Goal: Information Seeking & Learning: Learn about a topic

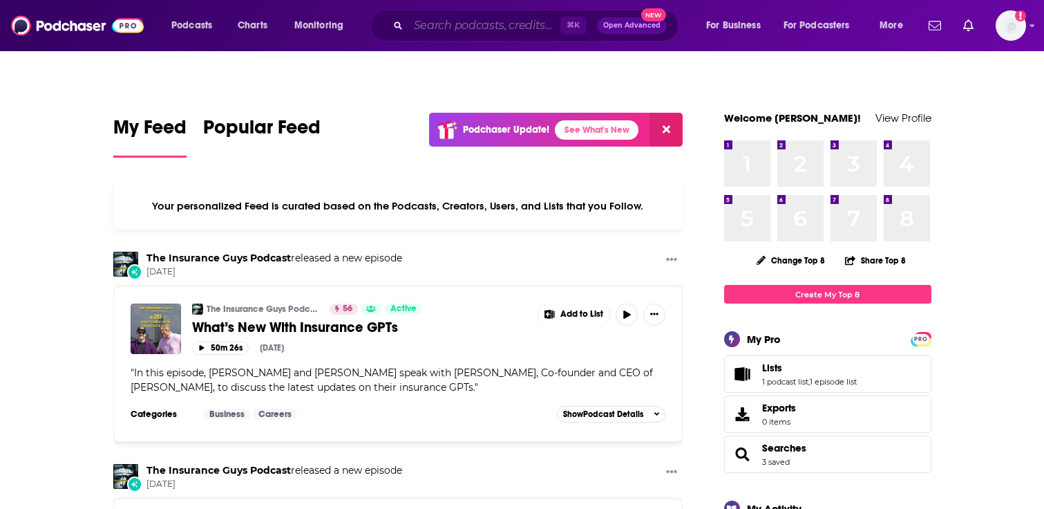
click at [509, 35] on input "Search podcasts, credits, & more..." at bounding box center [485, 26] width 152 height 22
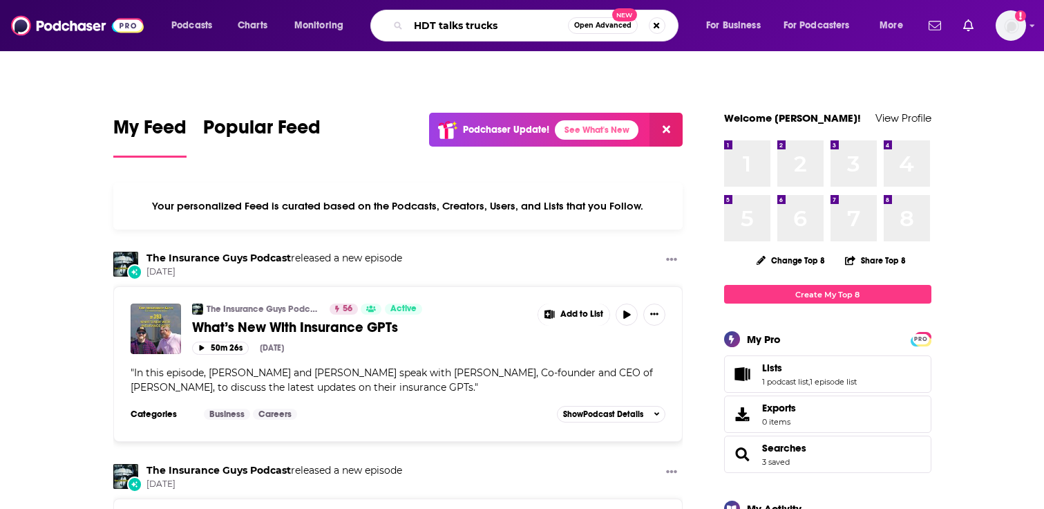
type input "HDT talks trucks"
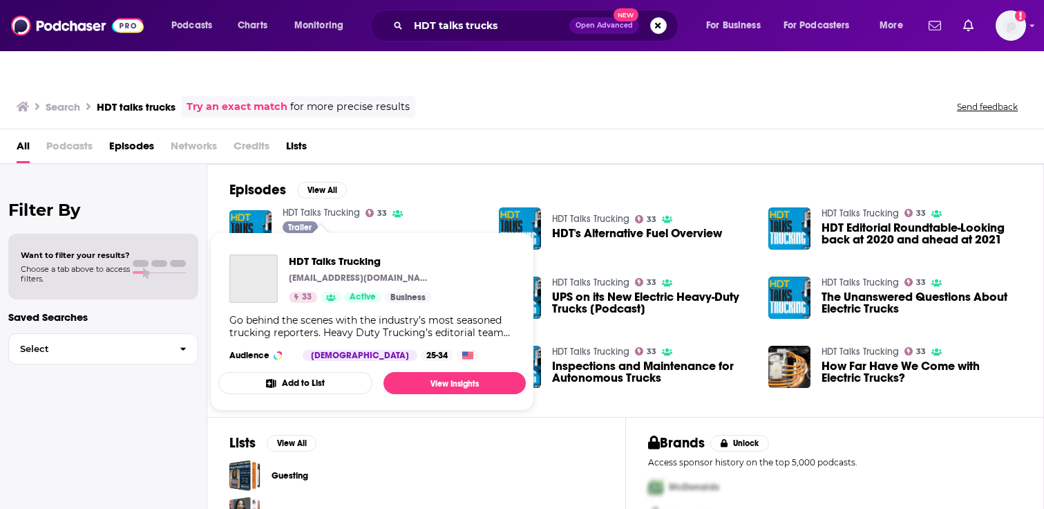
click at [303, 207] on link "HDT Talks Trucking" at bounding box center [321, 213] width 77 height 12
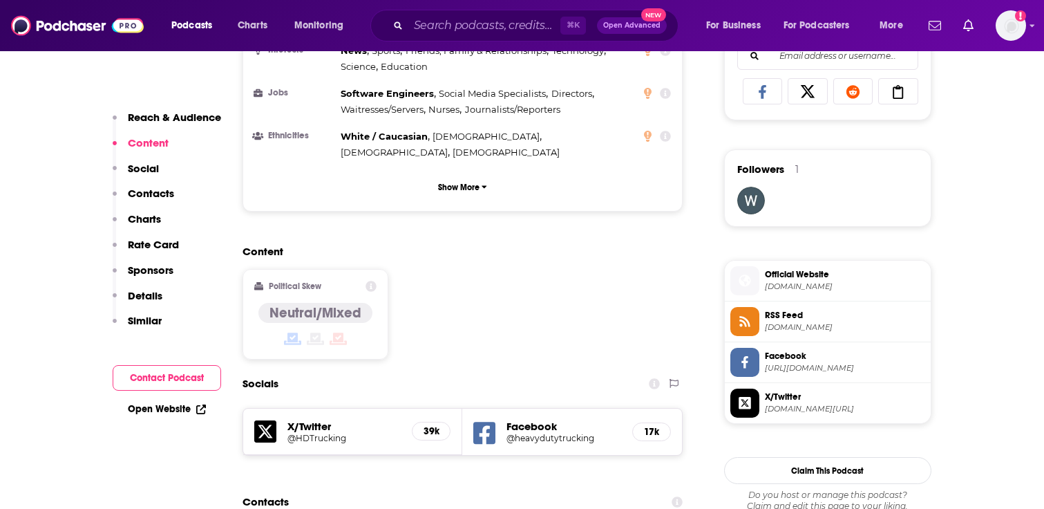
scroll to position [1009, 0]
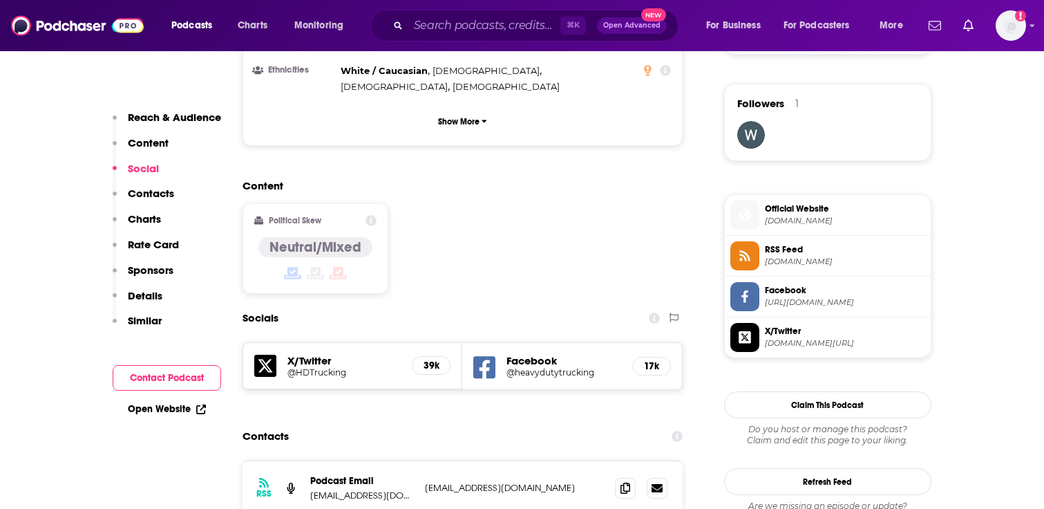
click at [360, 489] on p "[EMAIL_ADDRESS][DOMAIN_NAME]" at bounding box center [362, 495] width 104 height 12
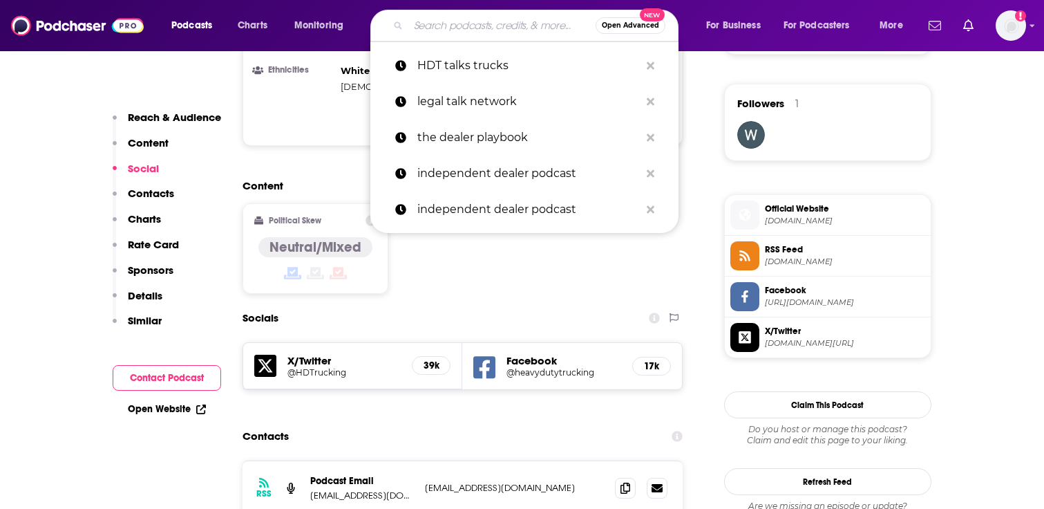
click at [518, 24] on input "Search podcasts, credits, & more..." at bounding box center [502, 26] width 187 height 22
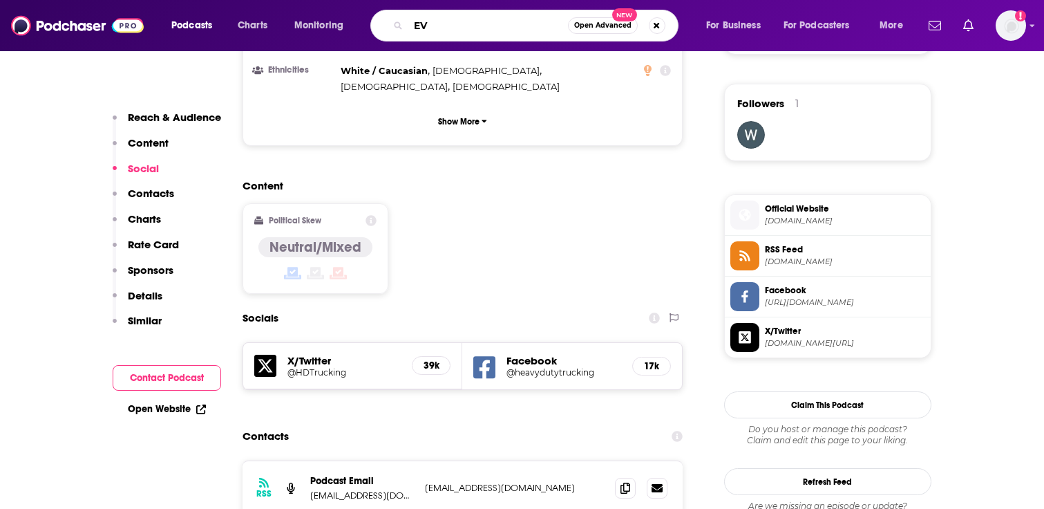
type input "E"
type input "i"
type input "fleet owner"
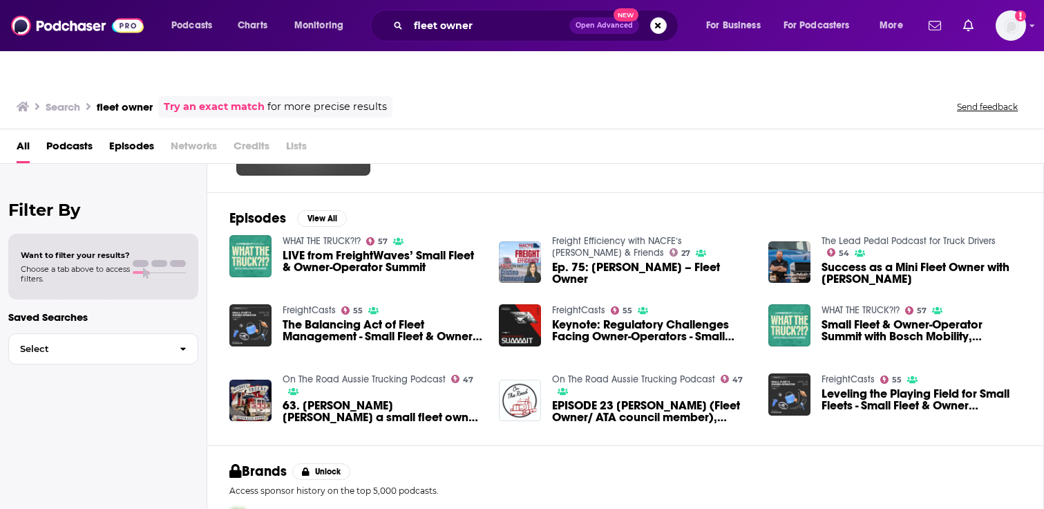
scroll to position [167, 0]
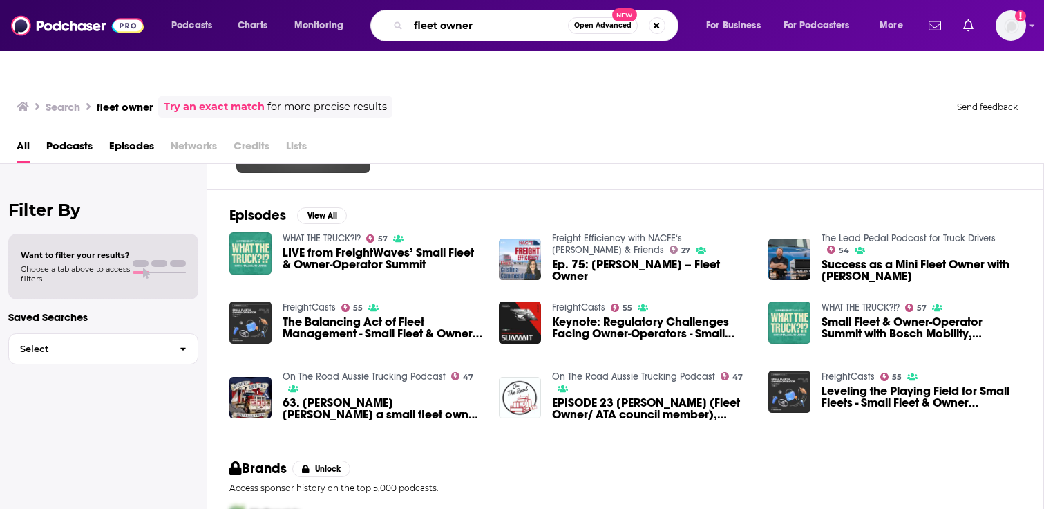
click at [478, 24] on input "fleet owner" at bounding box center [489, 26] width 160 height 22
type input "EV trucking fleets"
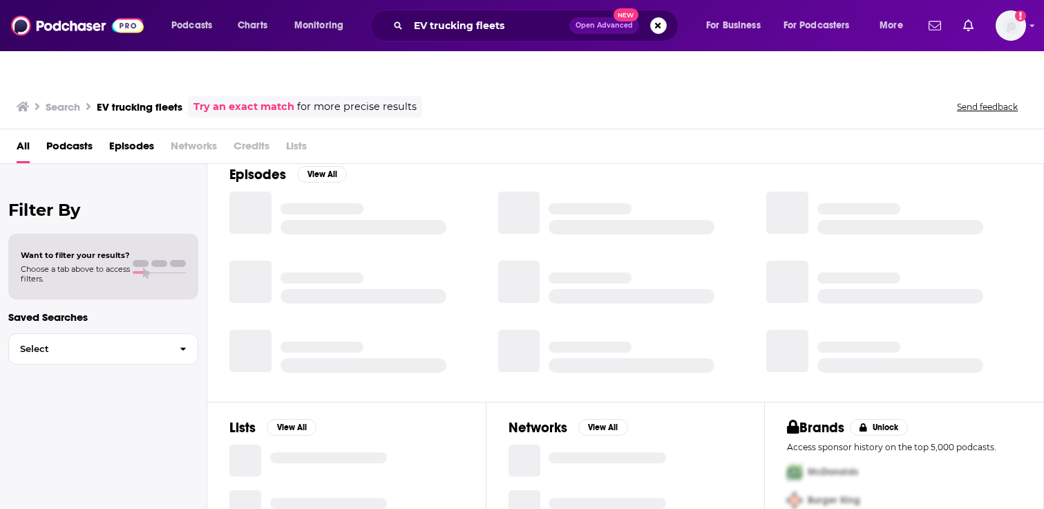
scroll to position [15, 0]
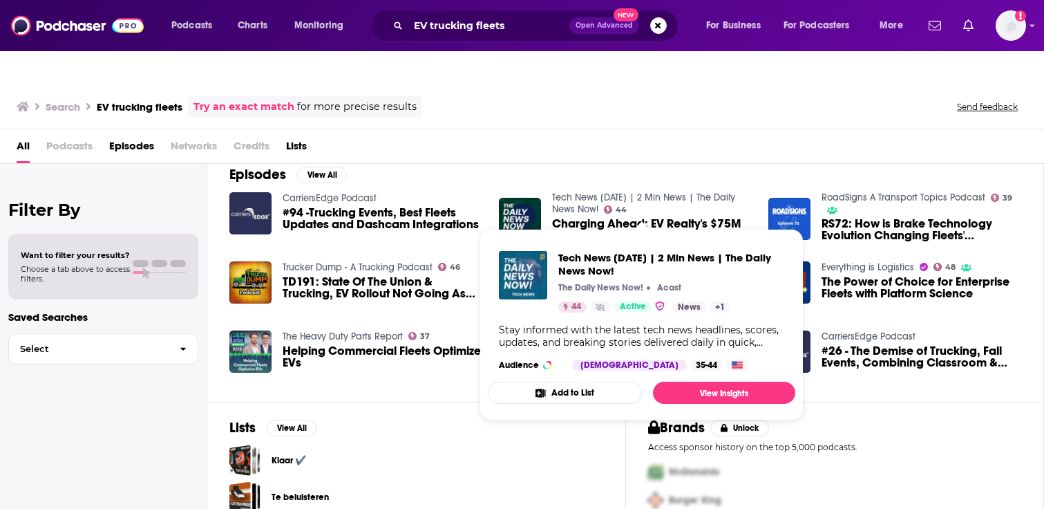
click at [565, 191] on link "Tech News [DATE] | 2 Min News | The Daily News Now!" at bounding box center [643, 203] width 183 height 24
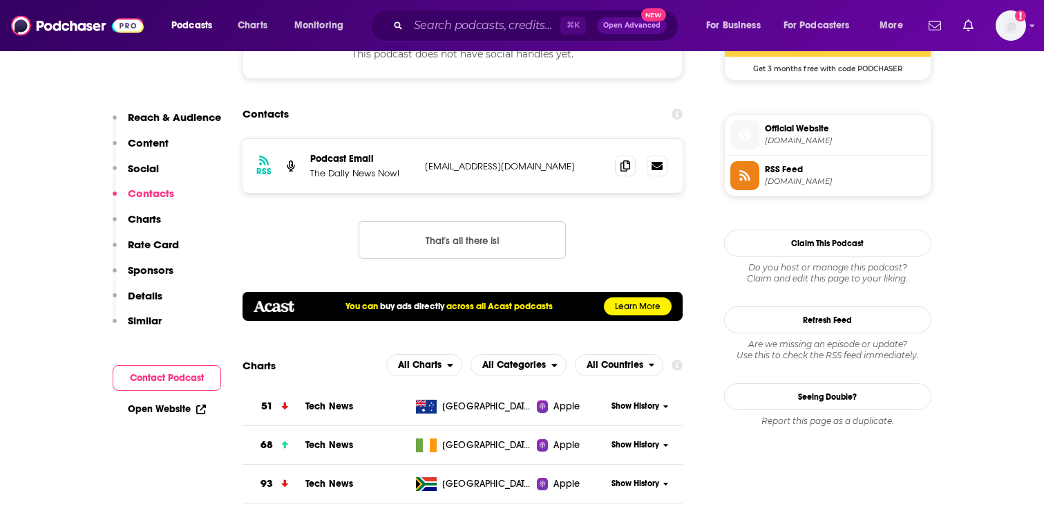
scroll to position [1316, 0]
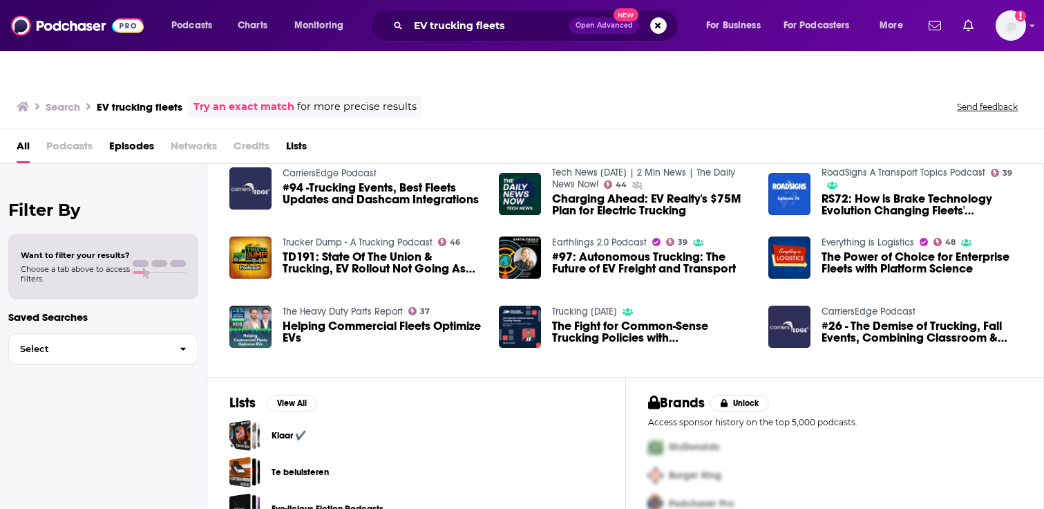
scroll to position [39, 0]
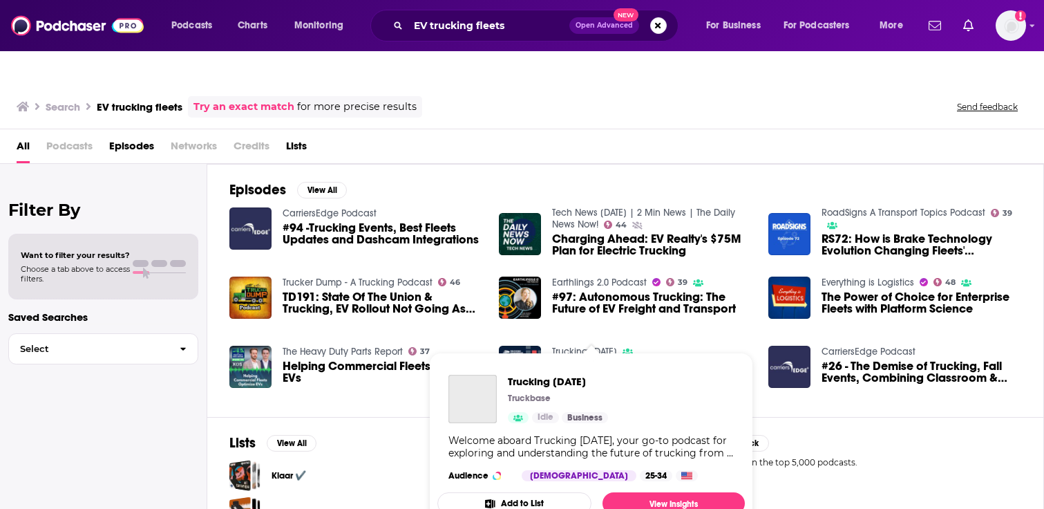
click at [594, 344] on span "Trucking [DATE] Truckbase Idle Business Welcome aboard Trucking [DATE], your go…" at bounding box center [591, 441] width 324 height 195
click at [565, 375] on span "Trucking [DATE]" at bounding box center [558, 381] width 100 height 13
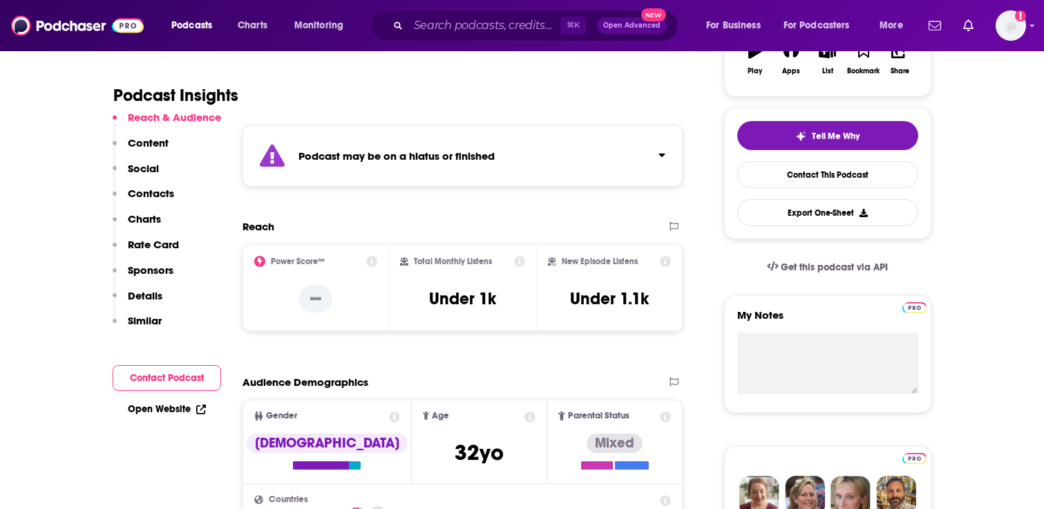
scroll to position [300, 0]
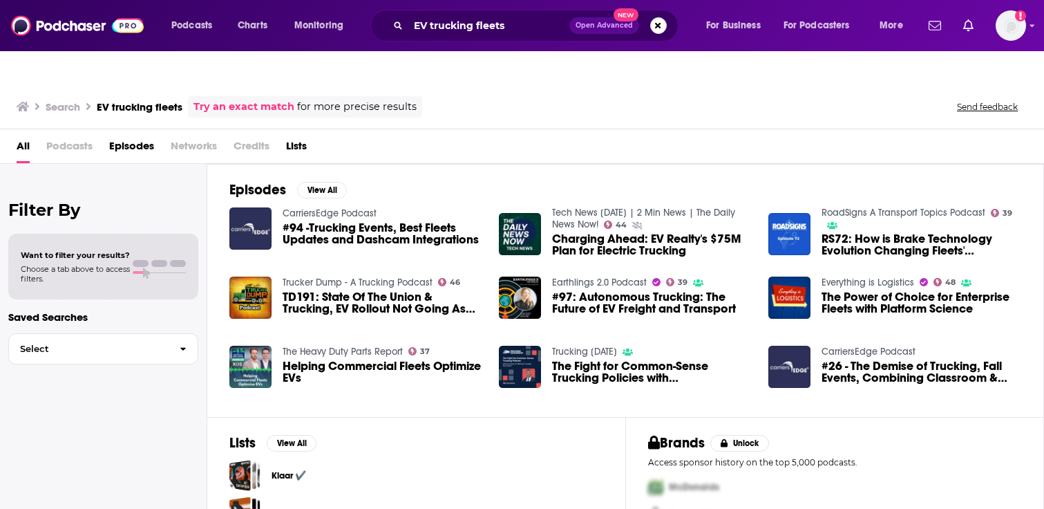
scroll to position [40, 0]
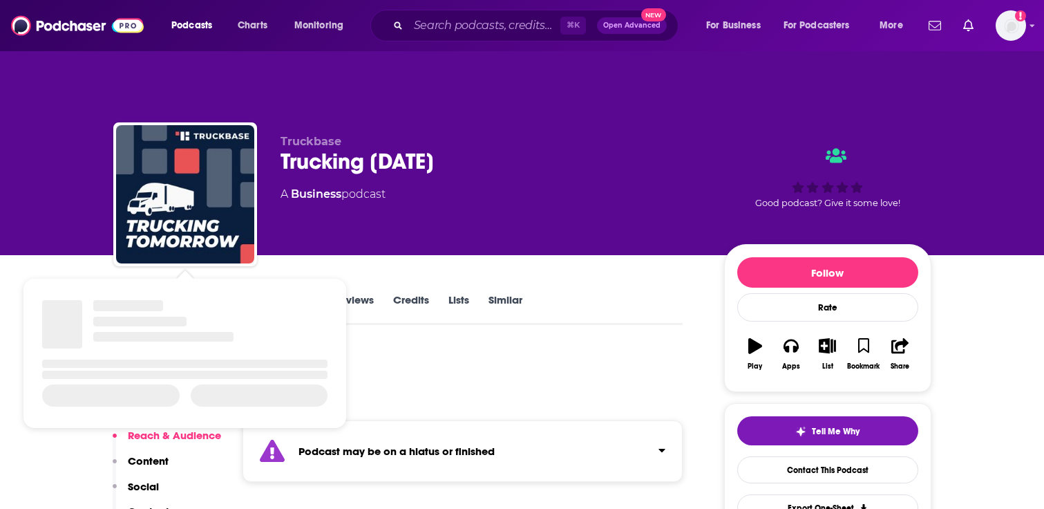
scroll to position [1, 0]
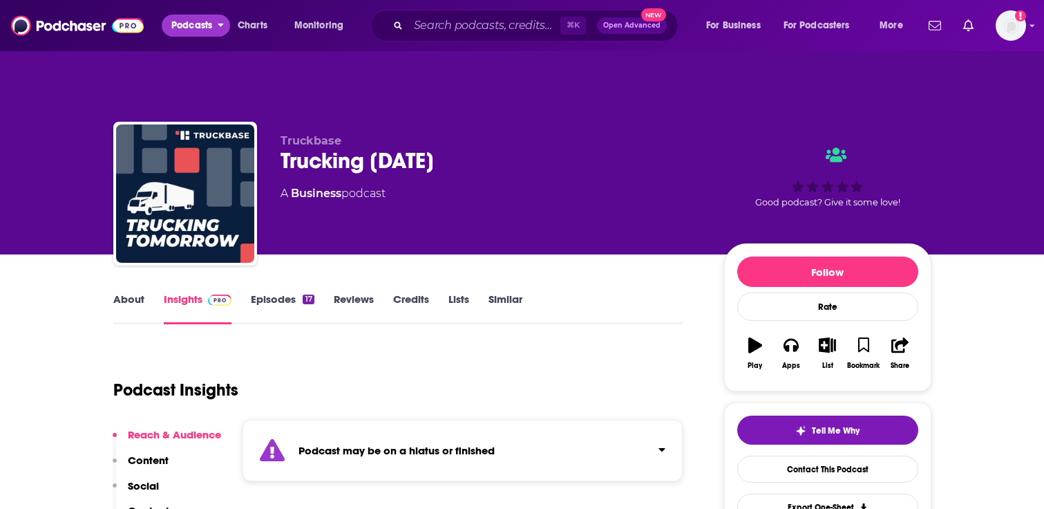
click at [177, 17] on span "Podcasts" at bounding box center [191, 25] width 41 height 19
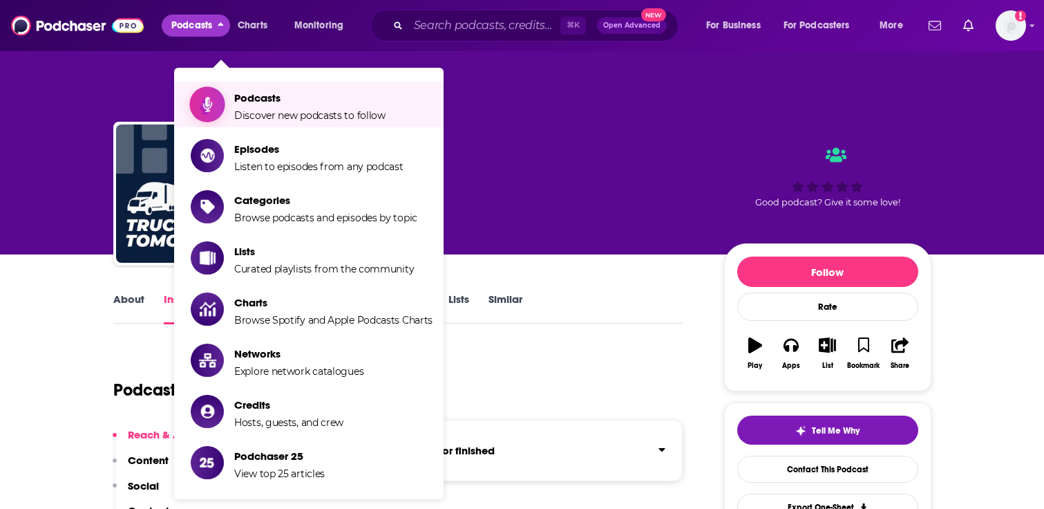
click at [216, 67] on span "Show item sub-menu" at bounding box center [207, 104] width 106 height 106
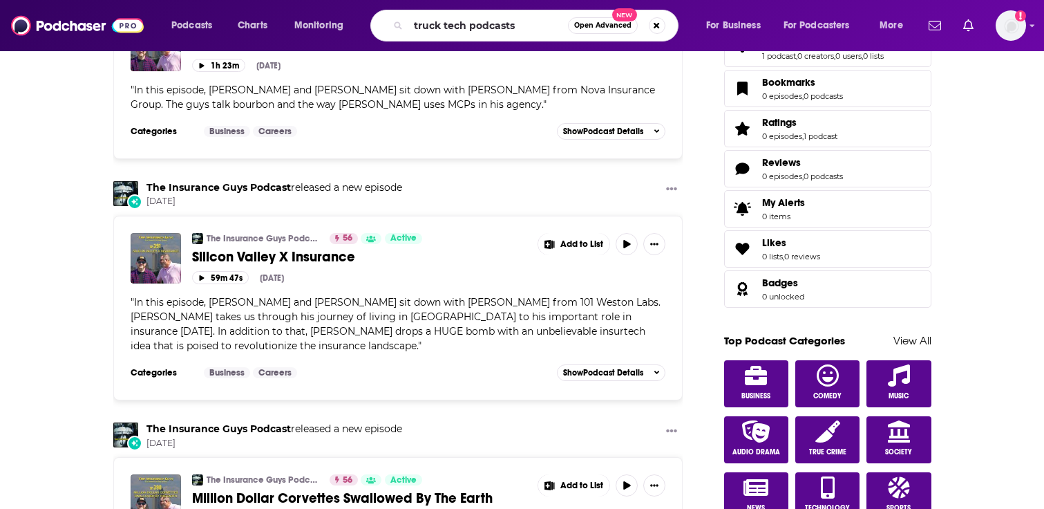
type input "truck tech podcasts"
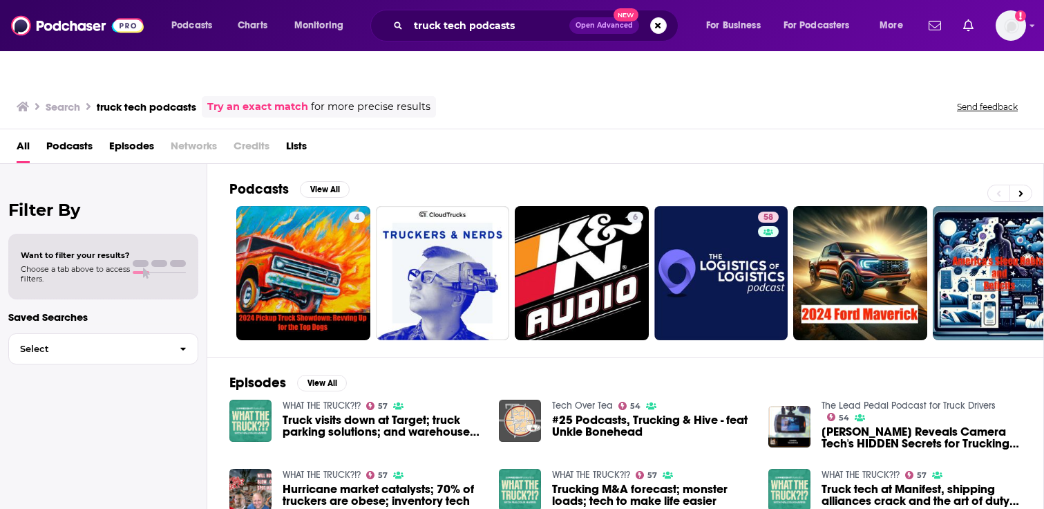
click at [82, 135] on span "Podcasts" at bounding box center [69, 149] width 46 height 28
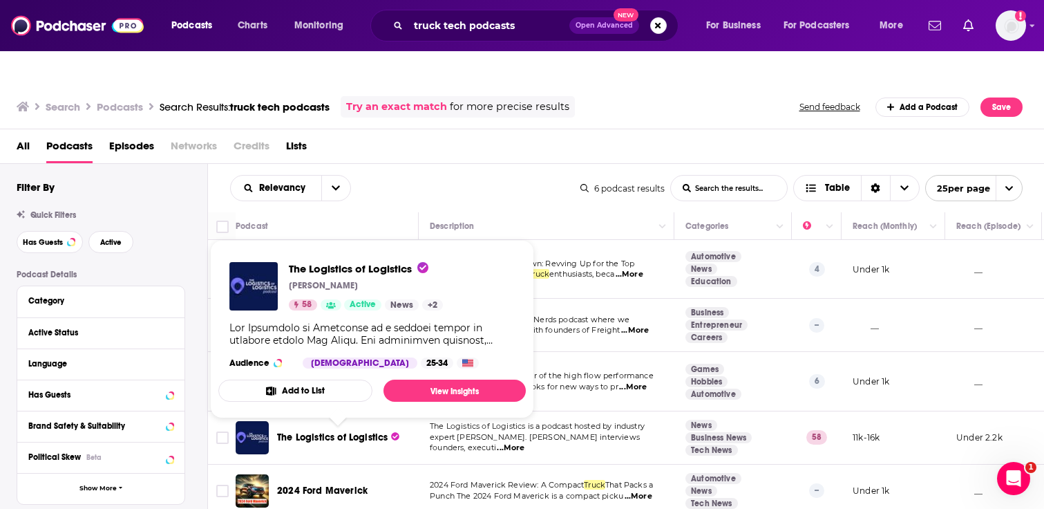
click at [317, 431] on span "The Logistics of Logistics" at bounding box center [332, 437] width 111 height 12
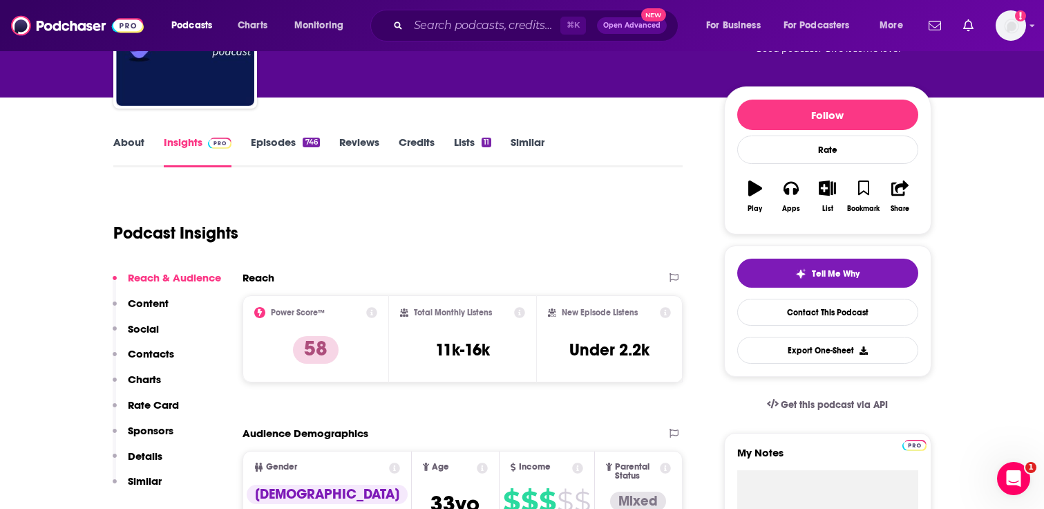
scroll to position [165, 0]
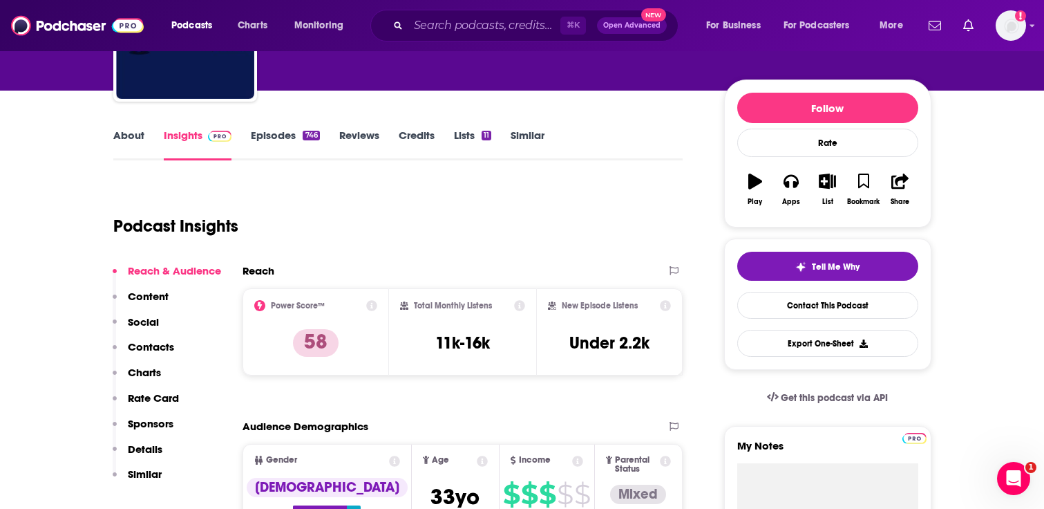
click at [122, 129] on link "About" at bounding box center [128, 145] width 31 height 32
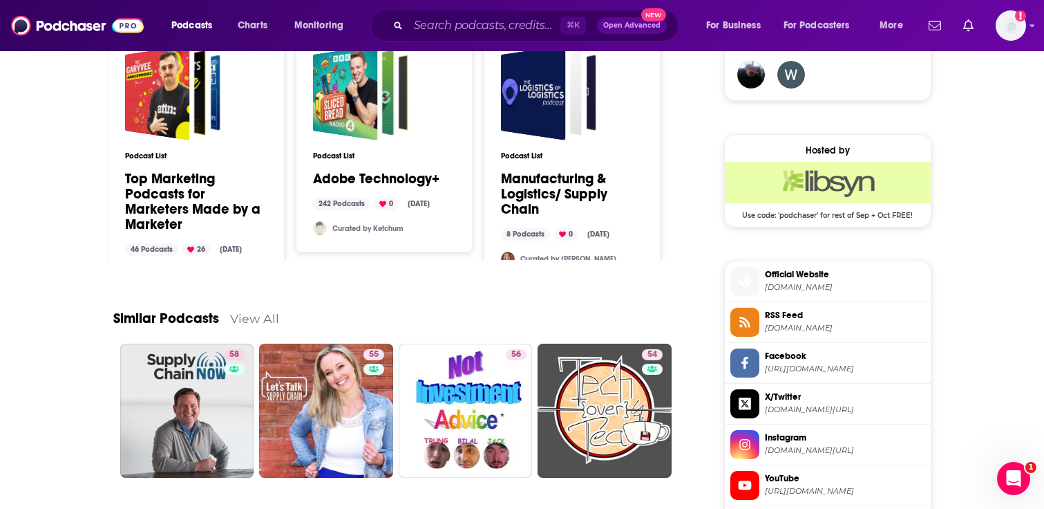
scroll to position [1257, 0]
